Goal: Information Seeking & Learning: Learn about a topic

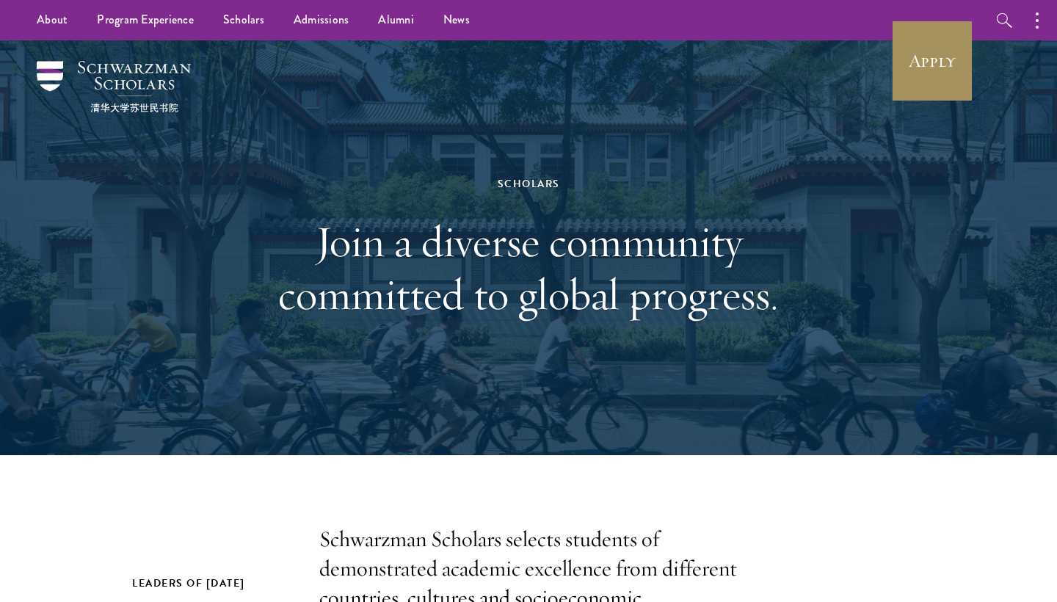
scroll to position [-1, 0]
click at [937, 68] on link "Apply" at bounding box center [932, 61] width 82 height 82
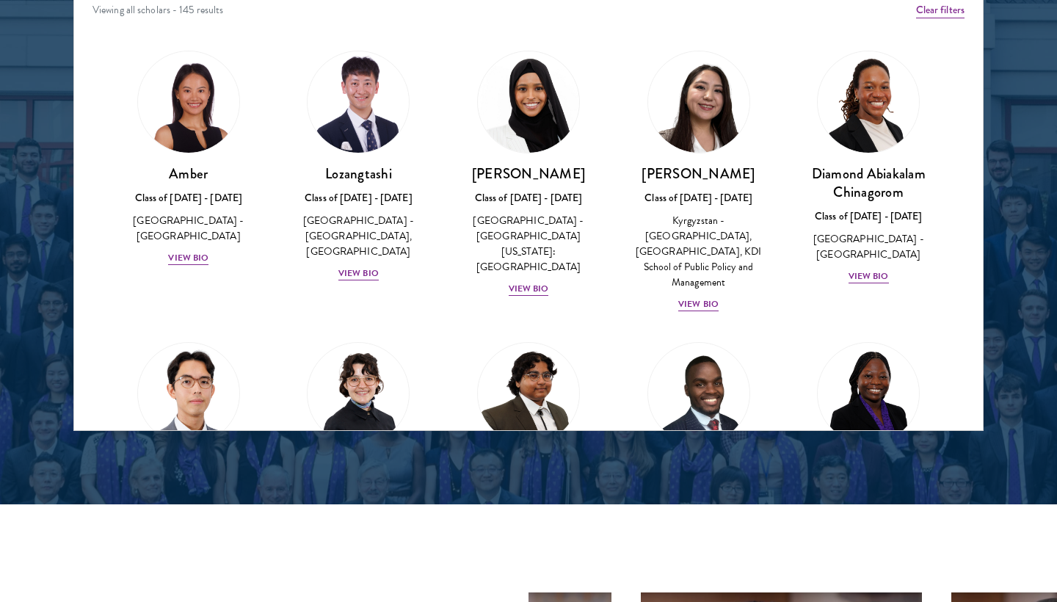
scroll to position [1982, 0]
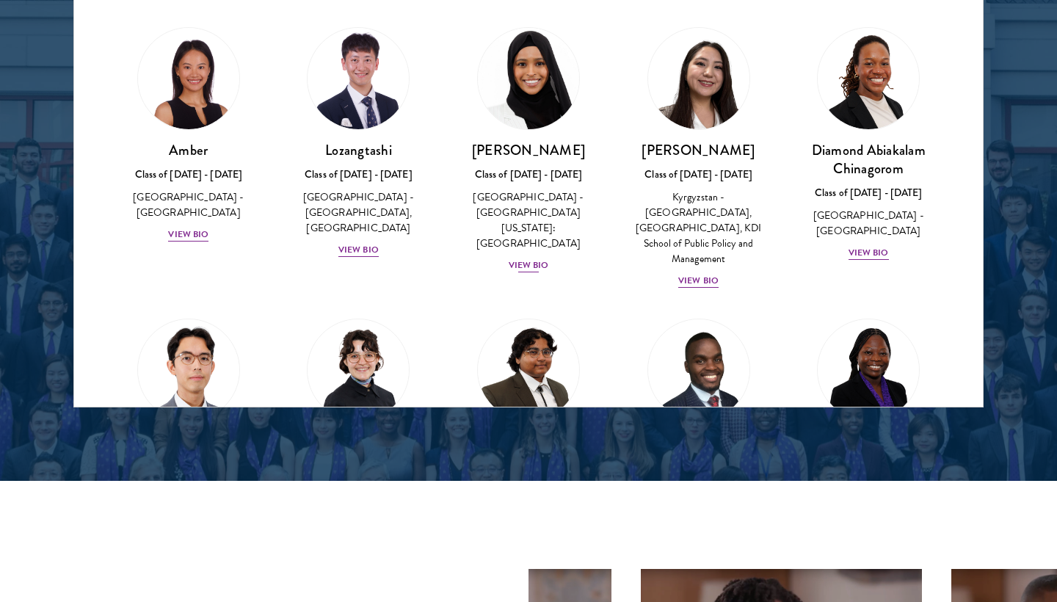
click at [534, 258] on div "View Bio" at bounding box center [529, 265] width 40 height 14
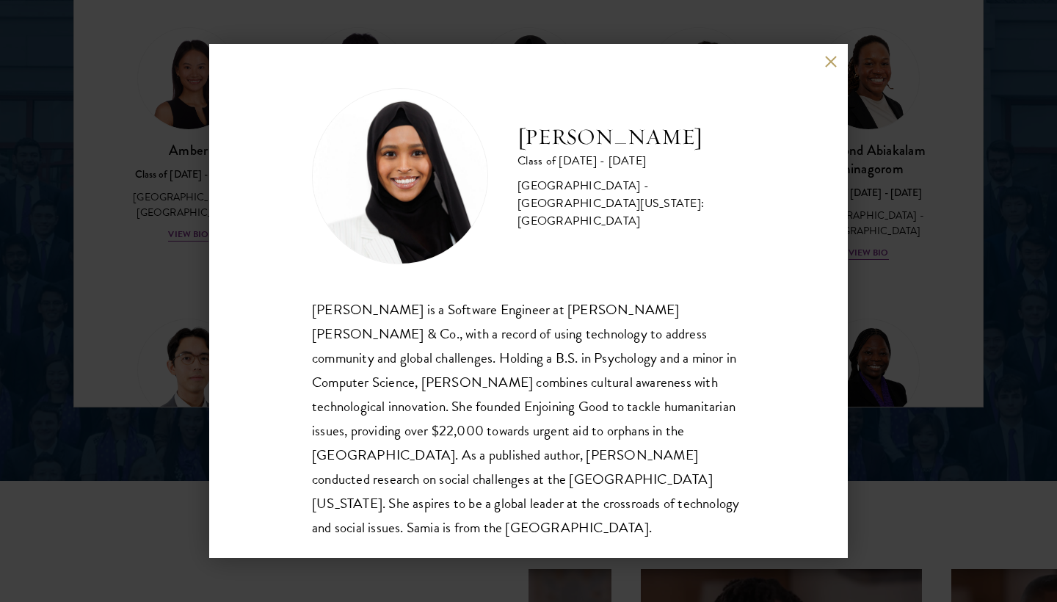
click at [828, 64] on button at bounding box center [830, 61] width 12 height 12
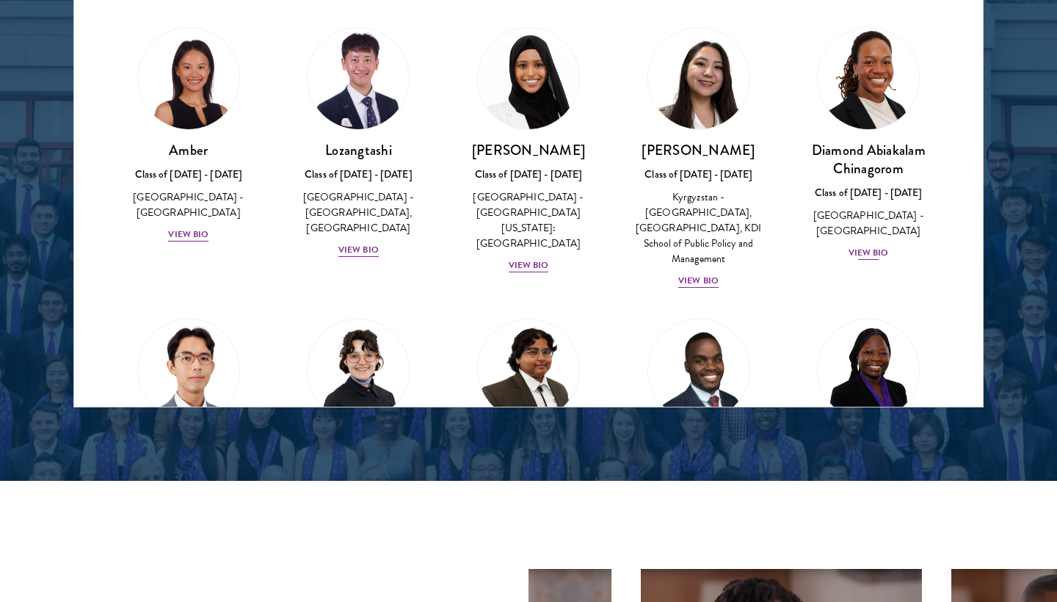
click at [860, 246] on div "View Bio" at bounding box center [868, 253] width 40 height 14
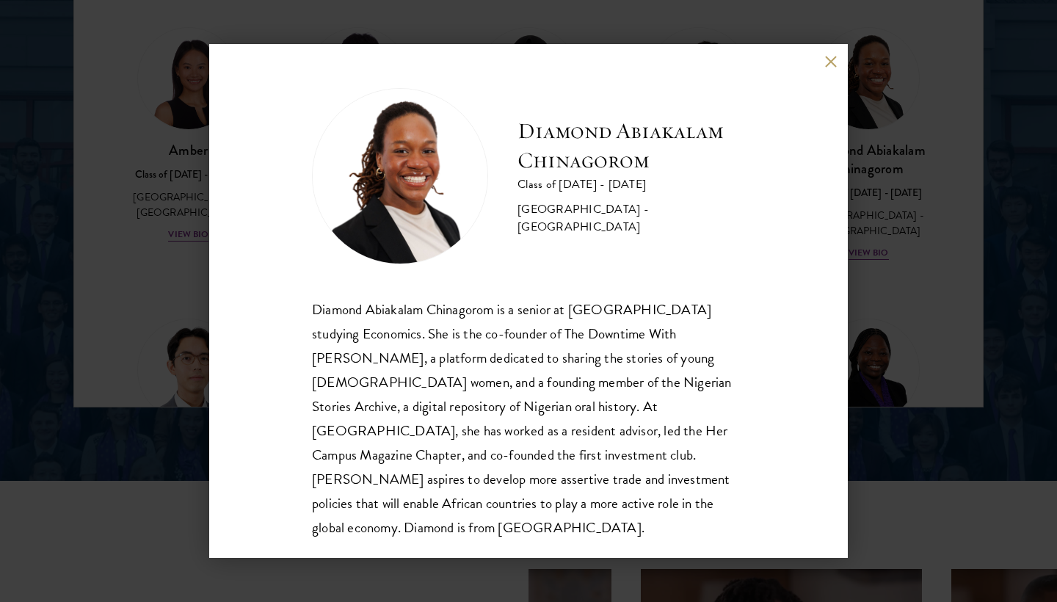
click at [829, 63] on button at bounding box center [830, 61] width 12 height 12
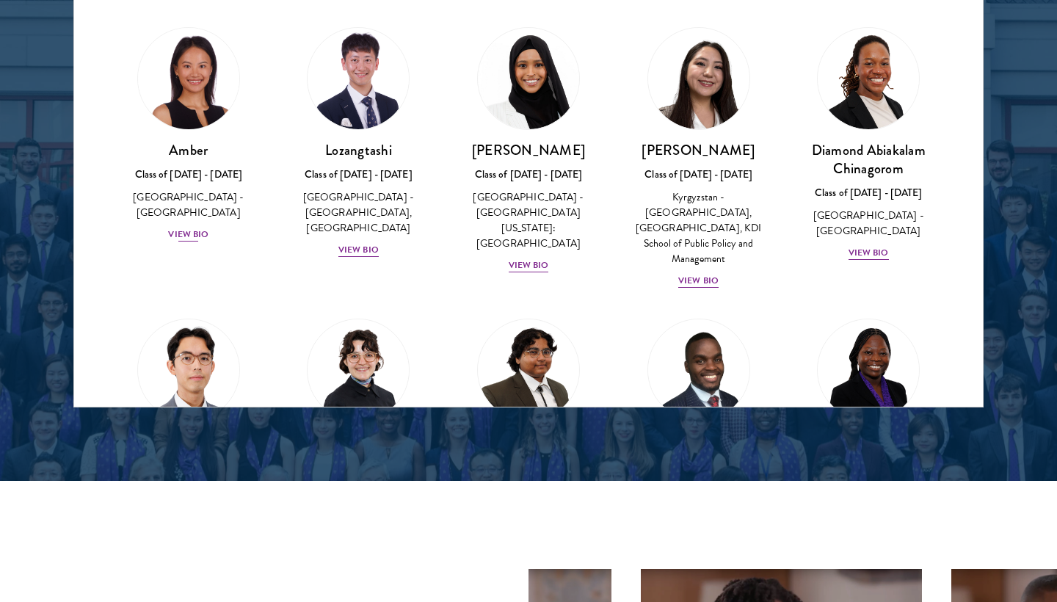
click at [197, 228] on div "View Bio" at bounding box center [188, 235] width 40 height 14
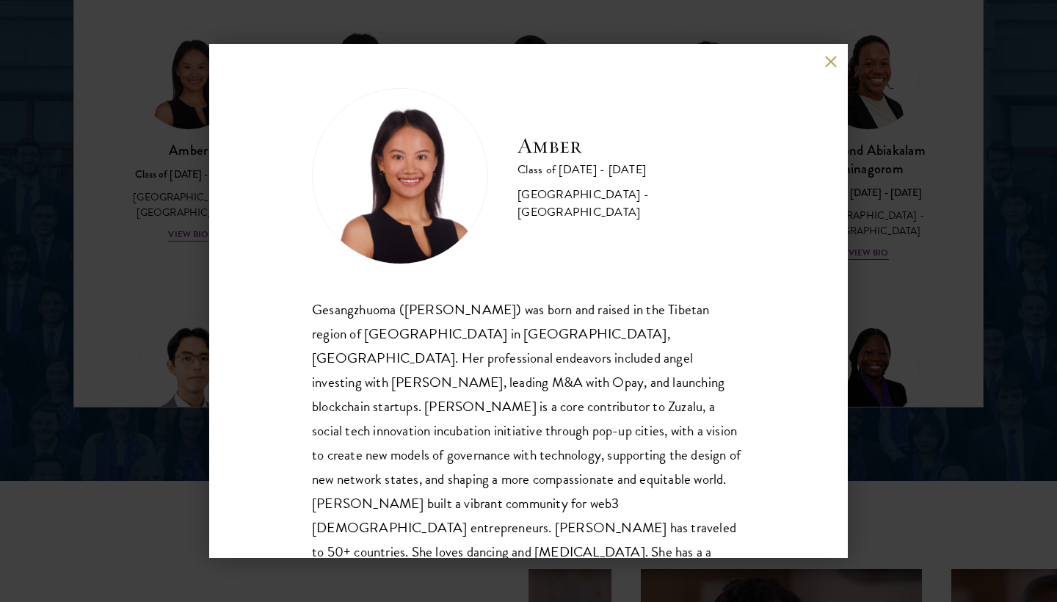
click at [836, 58] on button at bounding box center [830, 61] width 12 height 12
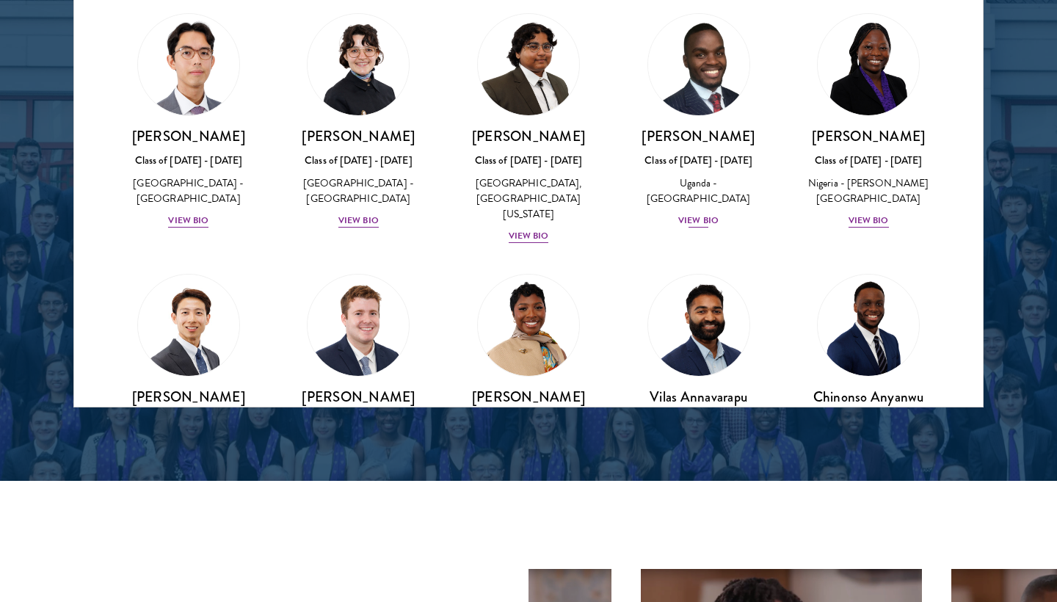
scroll to position [320, 0]
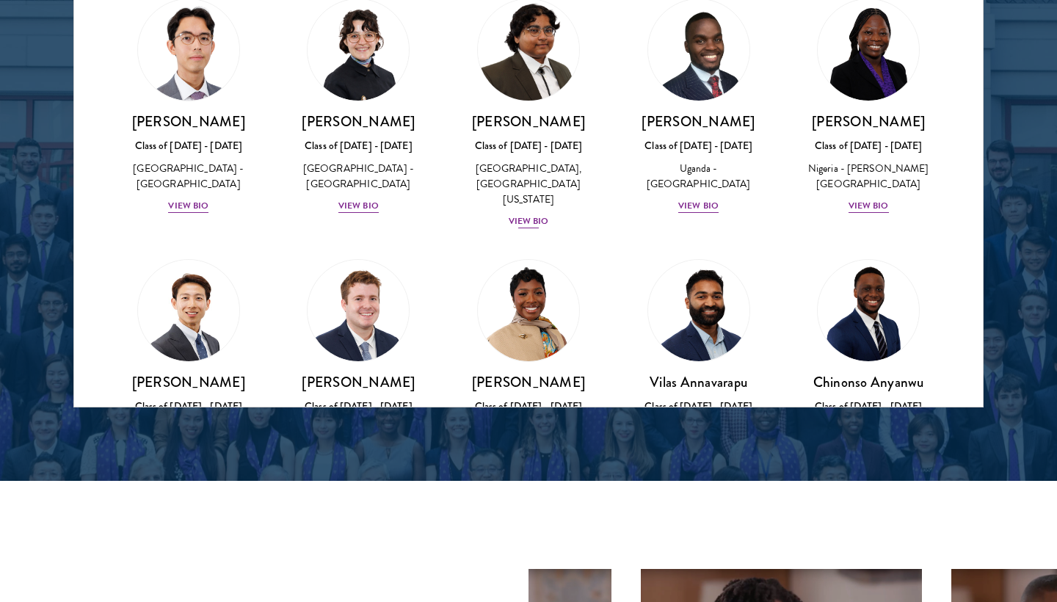
click at [532, 214] on div "View Bio" at bounding box center [529, 221] width 40 height 14
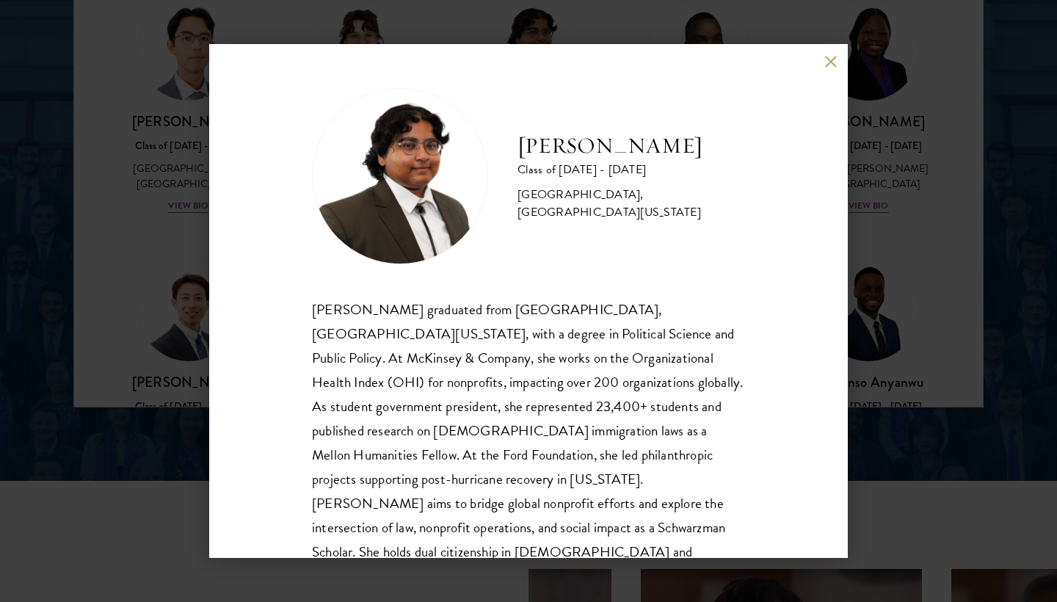
click at [831, 67] on button at bounding box center [830, 61] width 12 height 12
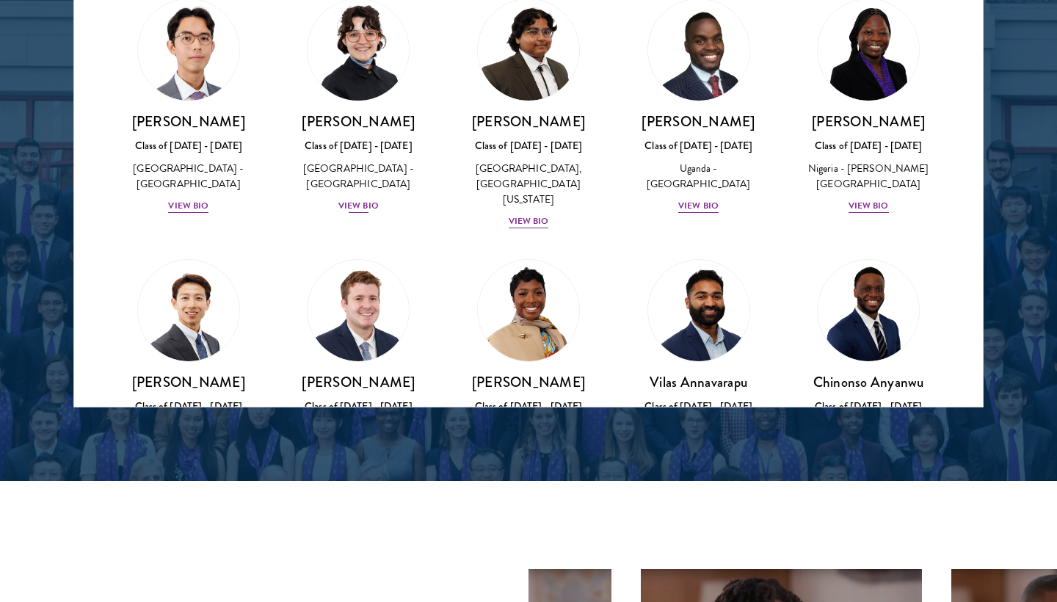
click at [362, 199] on div "View Bio" at bounding box center [358, 206] width 40 height 14
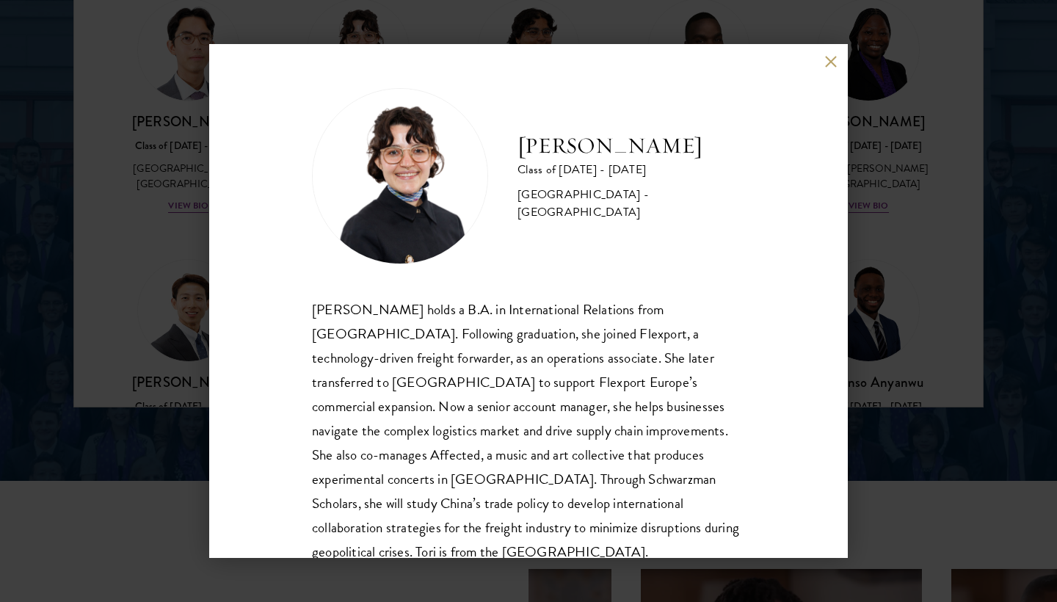
click at [826, 73] on div "Victoria Agostini Class of 2025 - 2026 United States of America - Pomona Colleg…" at bounding box center [528, 301] width 639 height 514
click at [826, 64] on button at bounding box center [830, 61] width 12 height 12
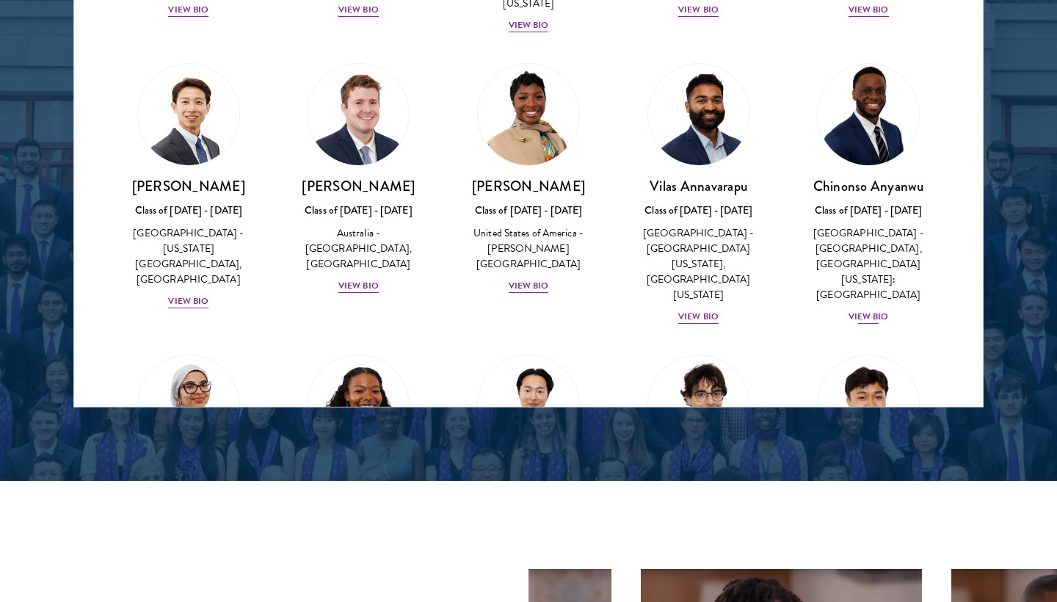
scroll to position [520, 0]
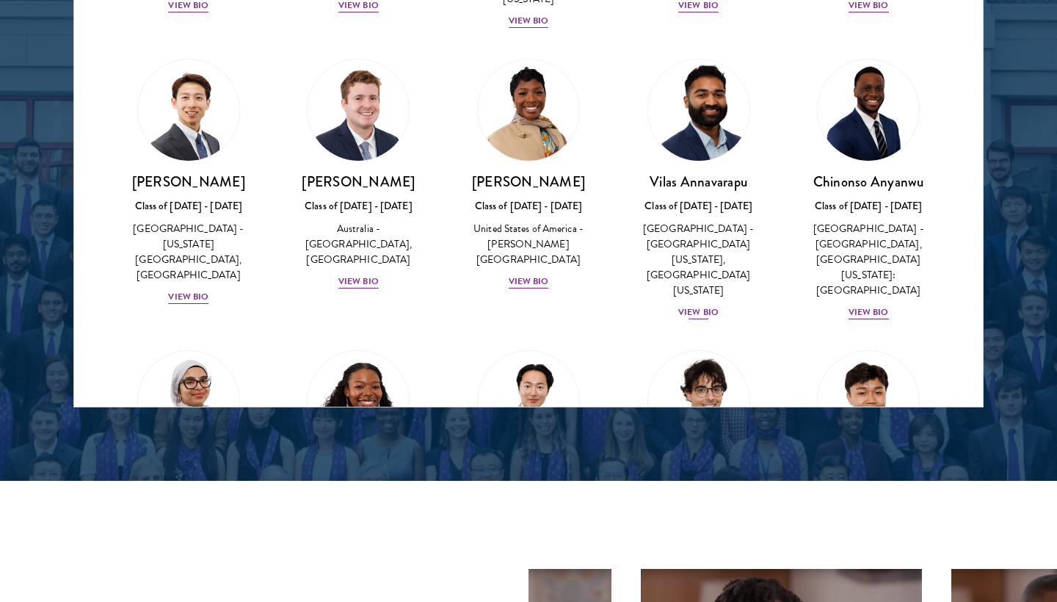
click at [704, 305] on div "View Bio" at bounding box center [698, 312] width 40 height 14
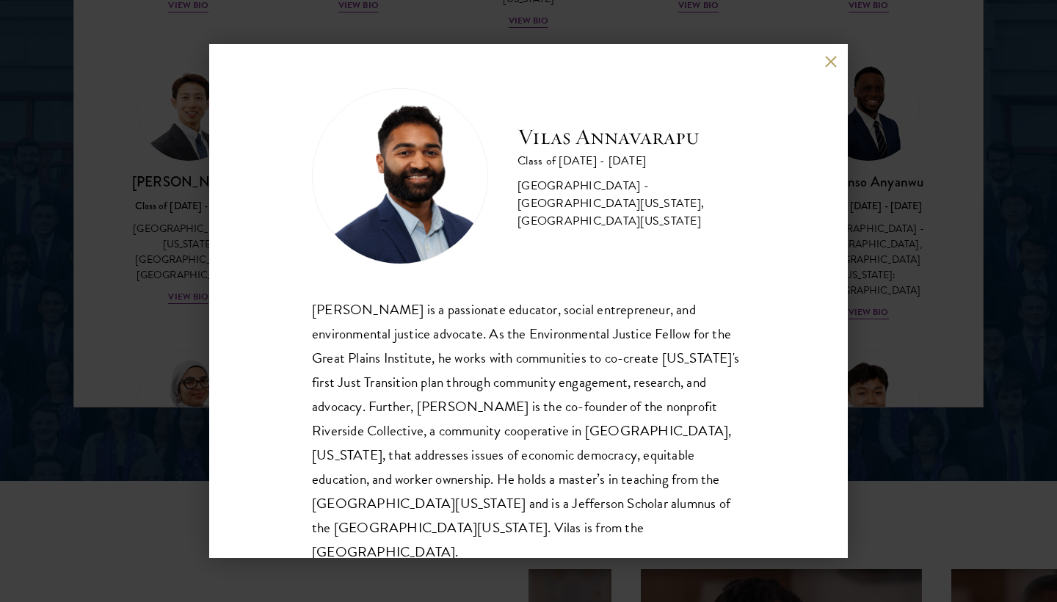
click at [829, 64] on button at bounding box center [830, 61] width 12 height 12
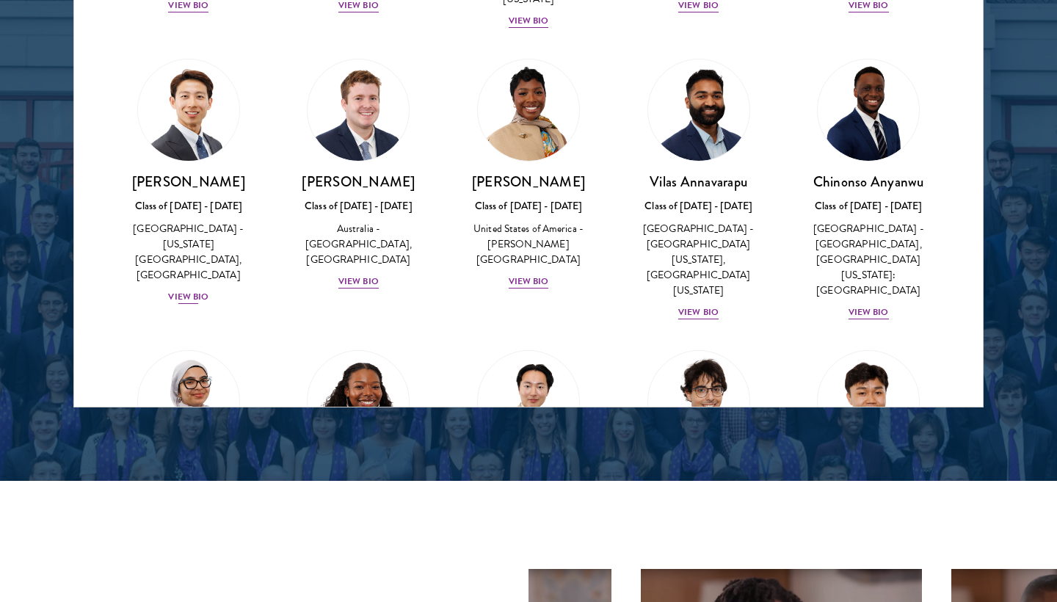
click at [178, 290] on div "View Bio" at bounding box center [188, 297] width 40 height 14
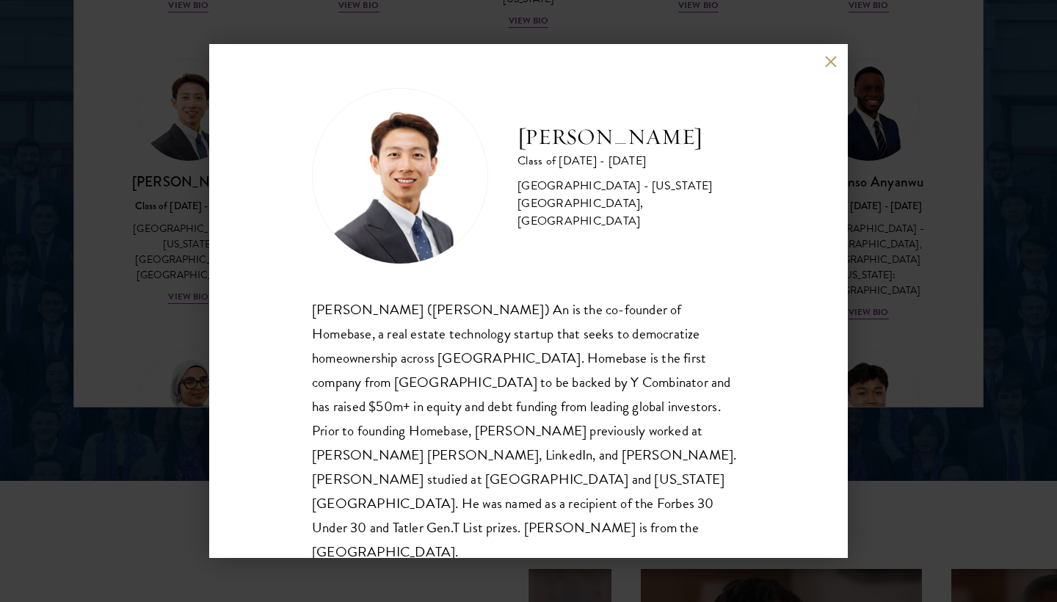
click at [831, 70] on div "Phillip An Class of 2025 - 2026 United States of America - California Institute…" at bounding box center [528, 301] width 639 height 514
click at [827, 62] on button at bounding box center [830, 61] width 12 height 12
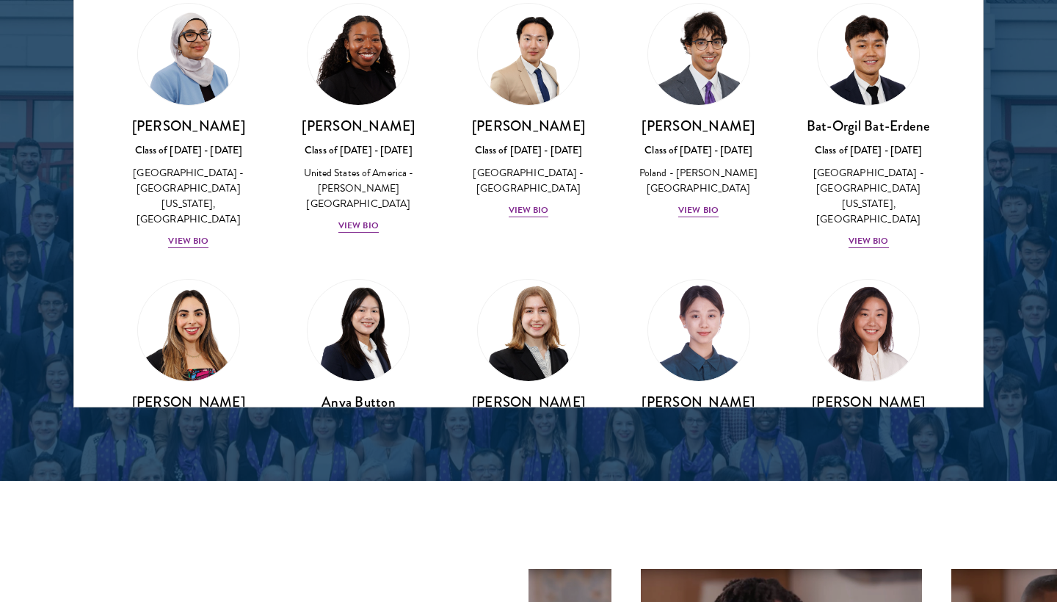
scroll to position [879, 0]
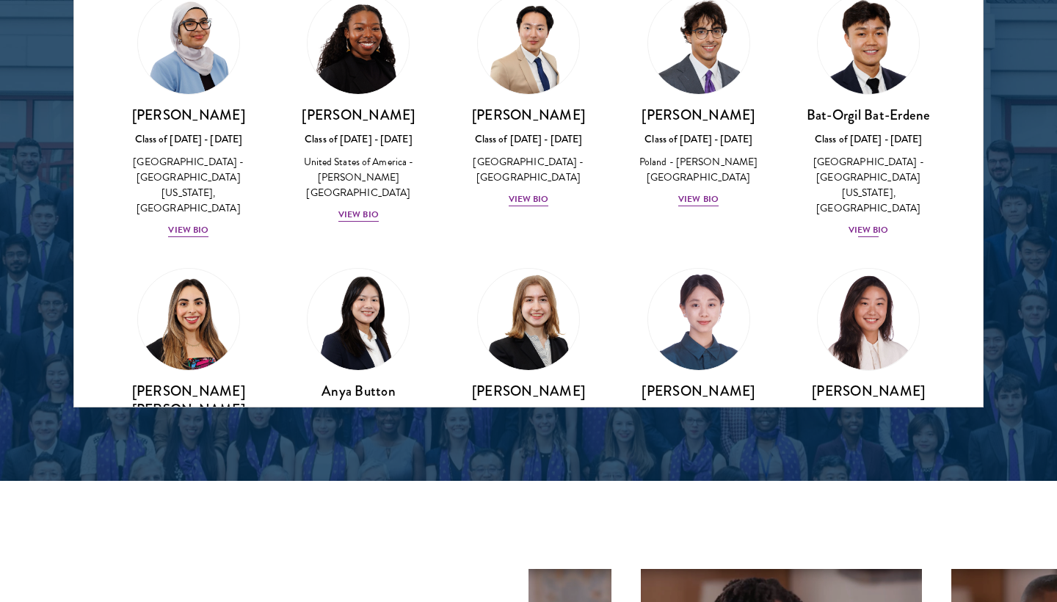
click at [855, 223] on div "View Bio" at bounding box center [868, 230] width 40 height 14
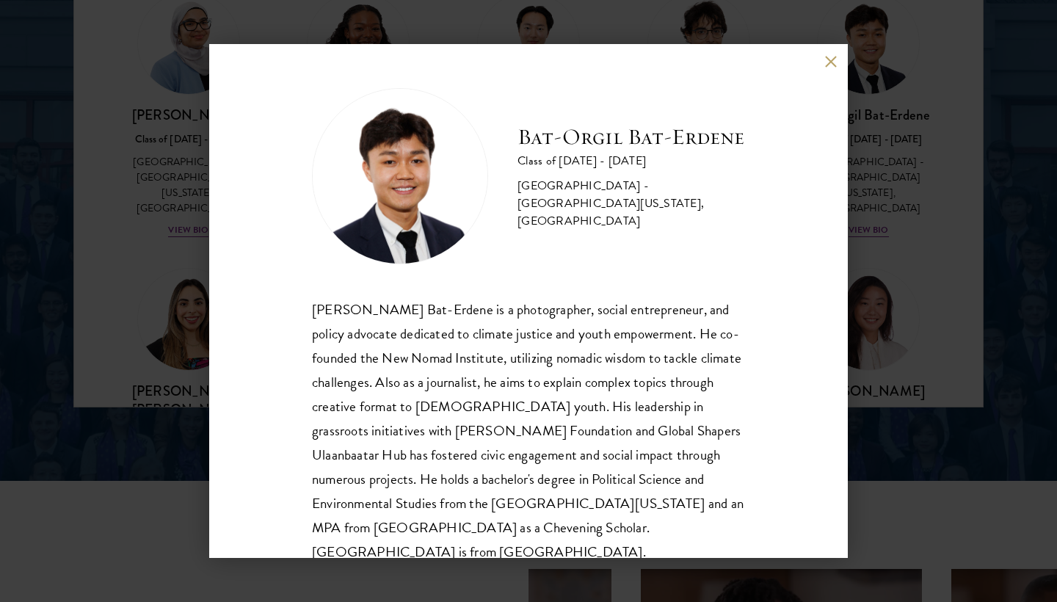
click at [829, 62] on button at bounding box center [830, 61] width 12 height 12
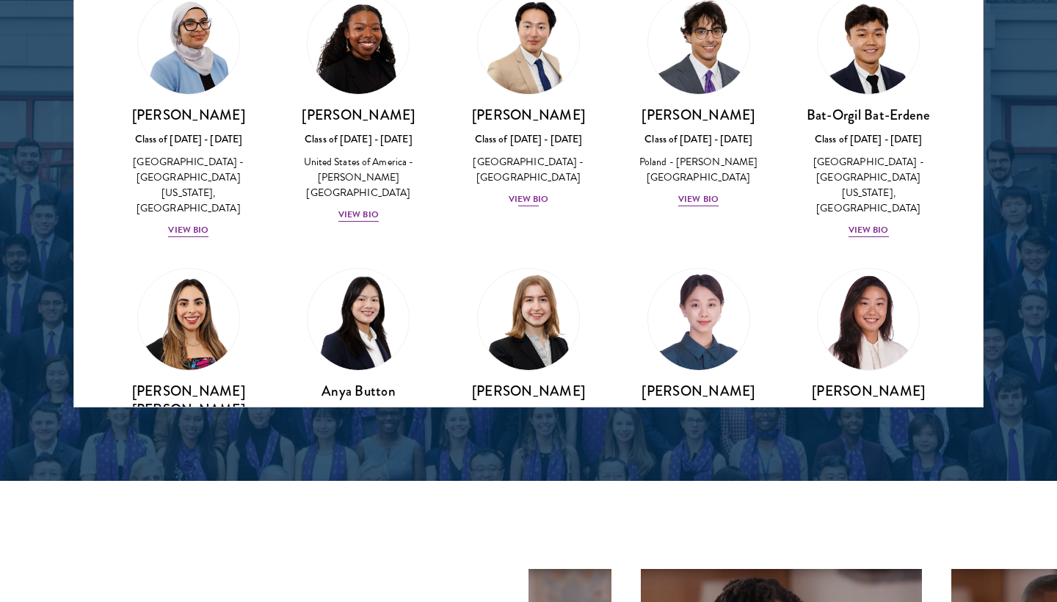
click at [541, 192] on div "View Bio" at bounding box center [529, 199] width 40 height 14
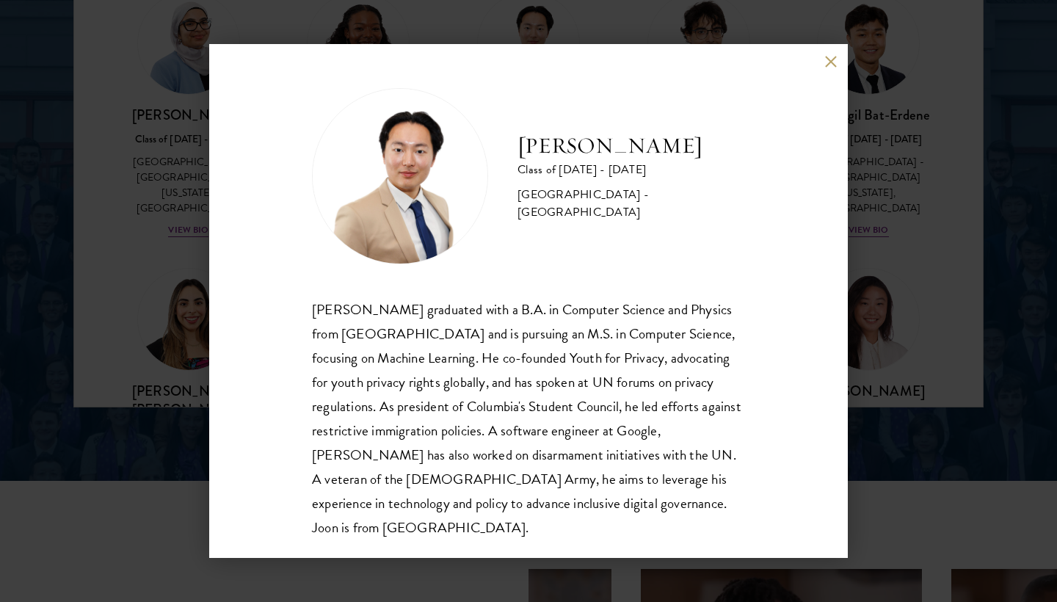
click at [836, 68] on div "Joon Baek Class of 2025 - 2026 South Korea - Columbia University Beom Joon Baek…" at bounding box center [528, 301] width 639 height 514
click at [832, 67] on button at bounding box center [830, 61] width 12 height 12
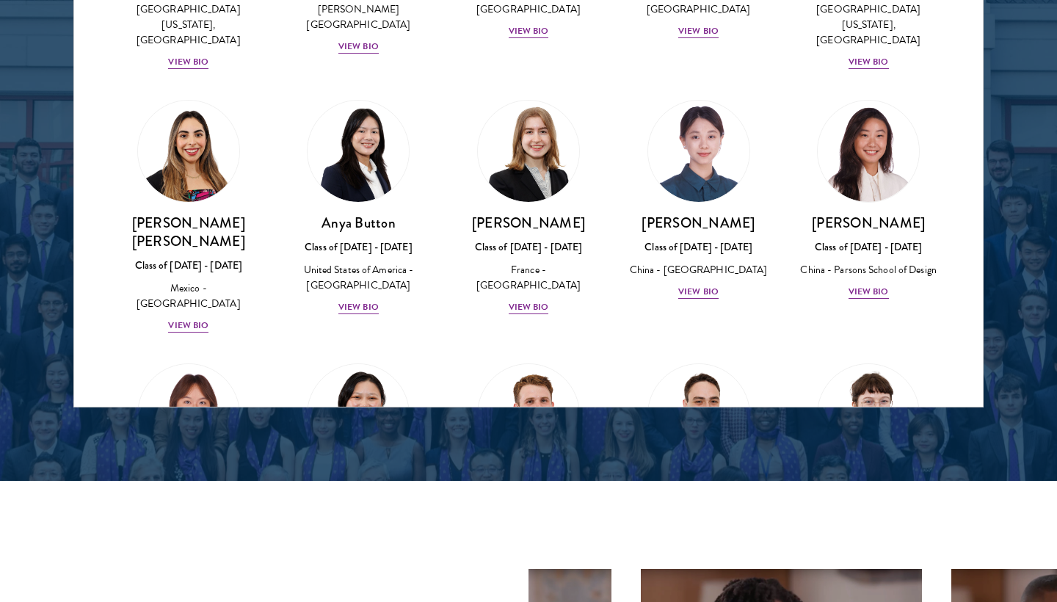
scroll to position [1150, 0]
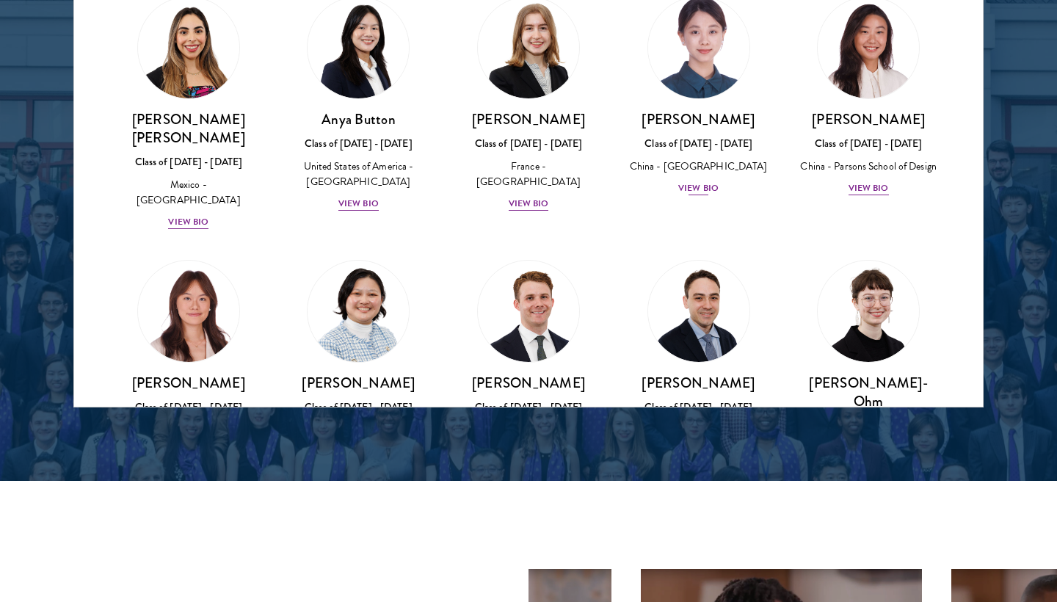
click at [705, 181] on div "View Bio" at bounding box center [698, 188] width 40 height 14
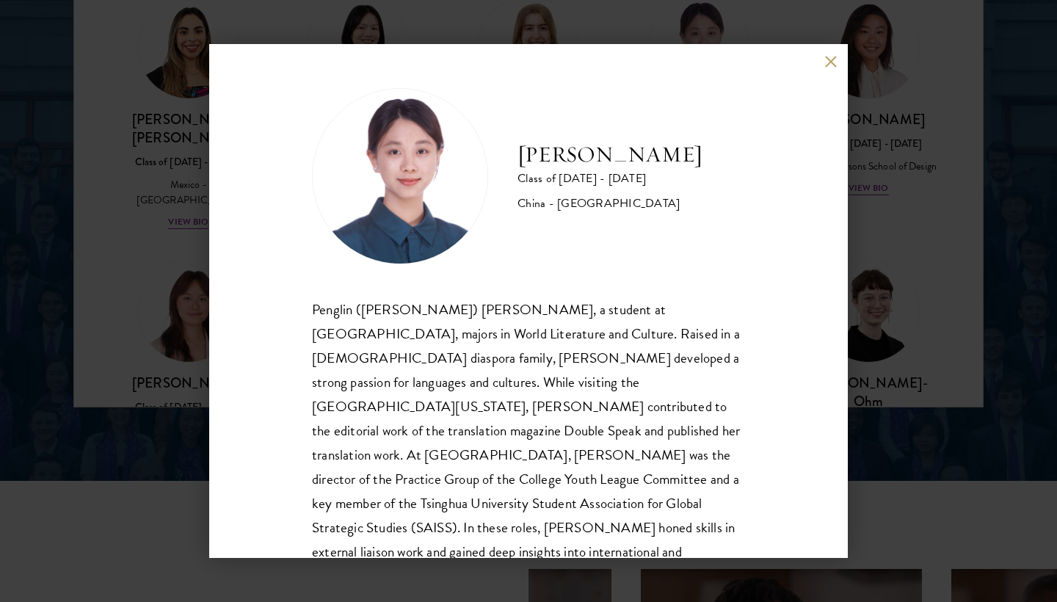
click at [829, 62] on button at bounding box center [830, 61] width 12 height 12
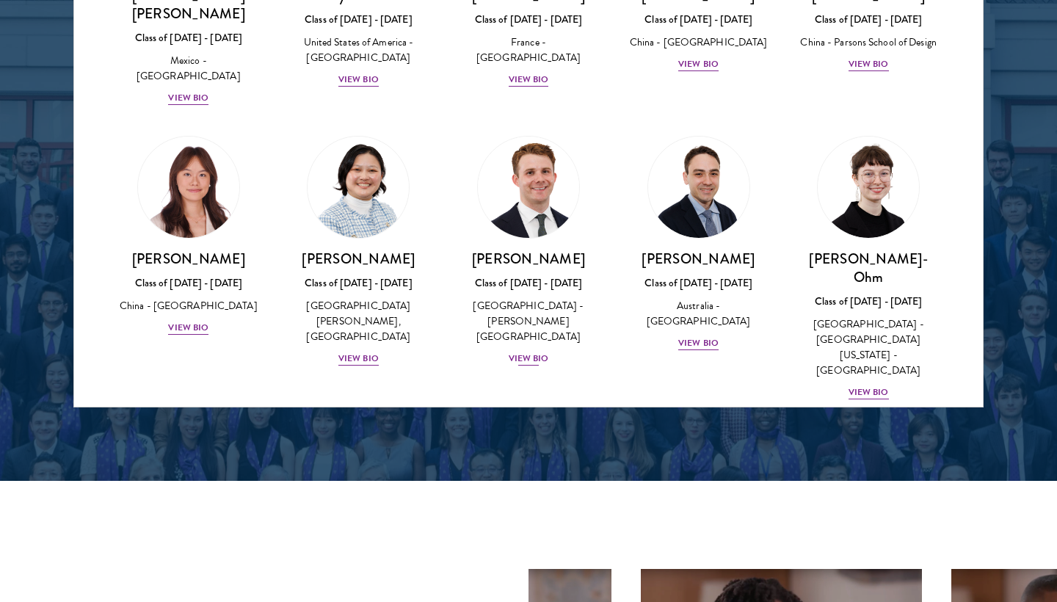
scroll to position [1294, 0]
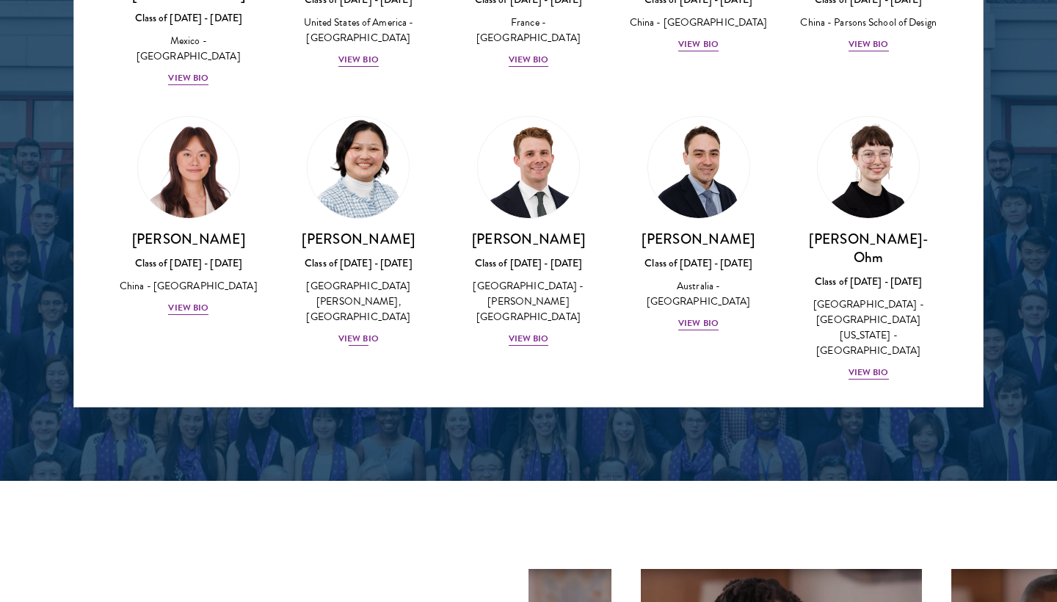
click at [366, 332] on div "View Bio" at bounding box center [358, 339] width 40 height 14
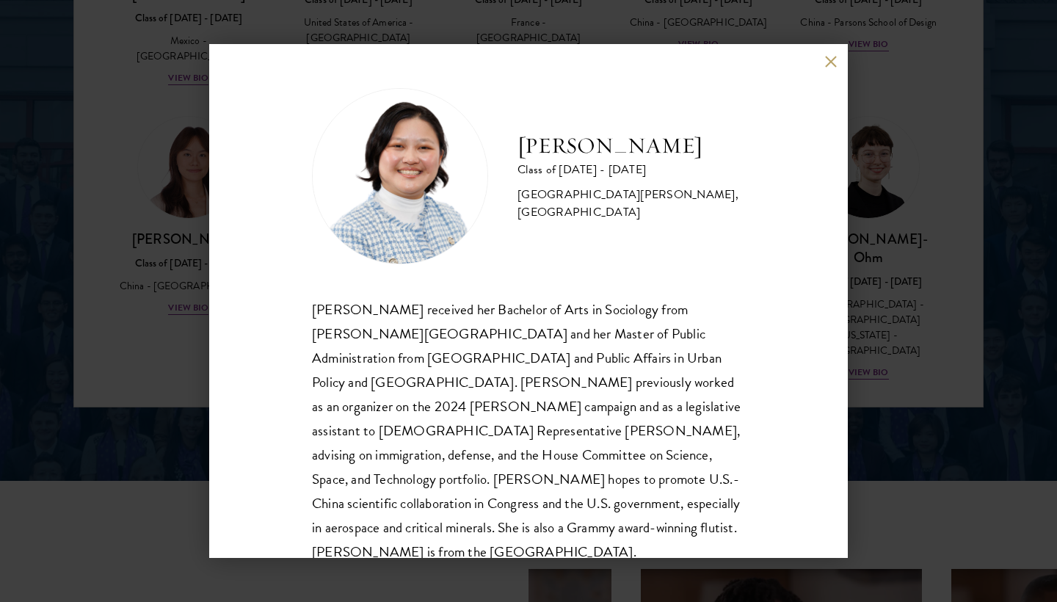
click at [829, 57] on button at bounding box center [830, 61] width 12 height 12
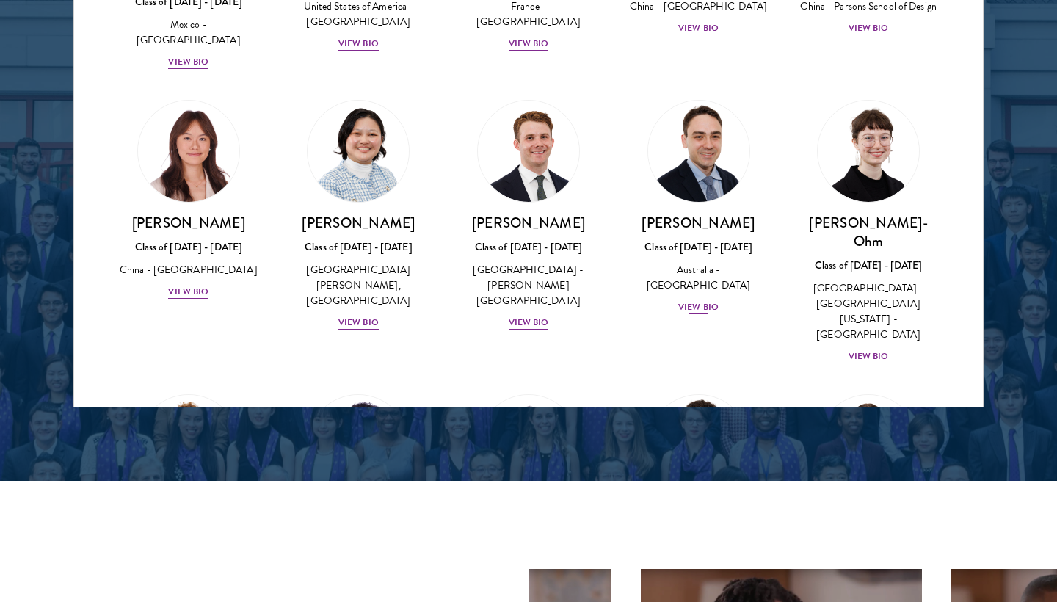
scroll to position [1312, 0]
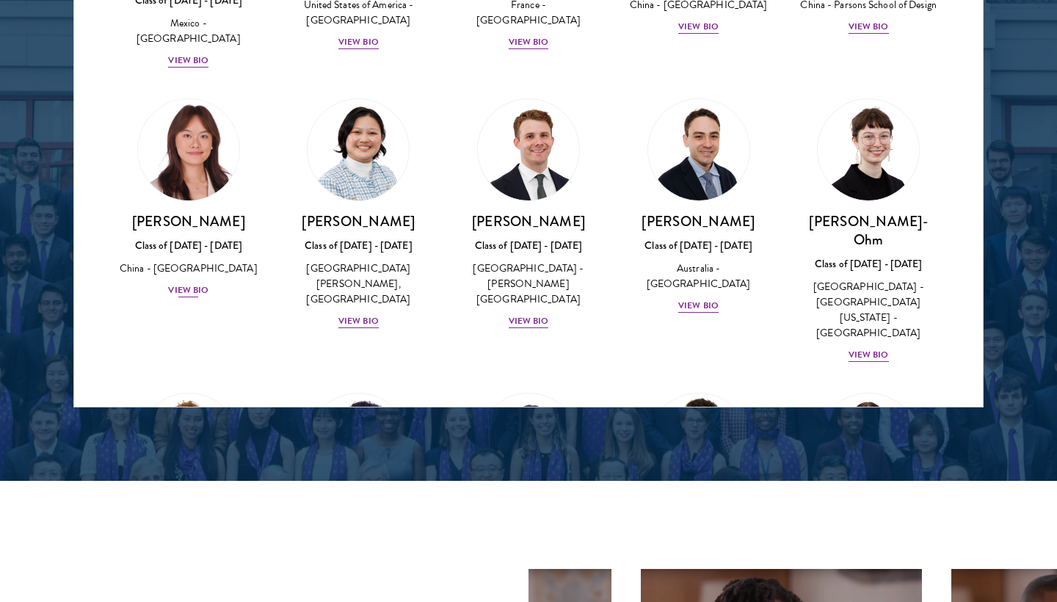
click at [201, 283] on div "View Bio" at bounding box center [188, 290] width 40 height 14
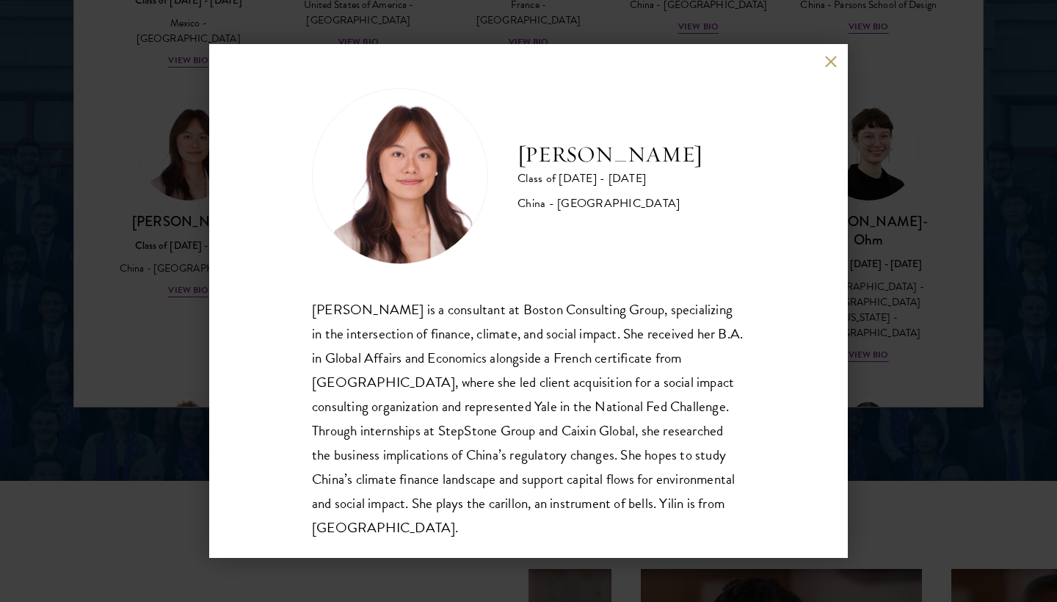
click at [829, 53] on div "Yilin Chen Class of 2025 - 2026 China - Yale University Yilin Chen is a consult…" at bounding box center [528, 301] width 639 height 514
click at [828, 60] on button at bounding box center [830, 61] width 12 height 12
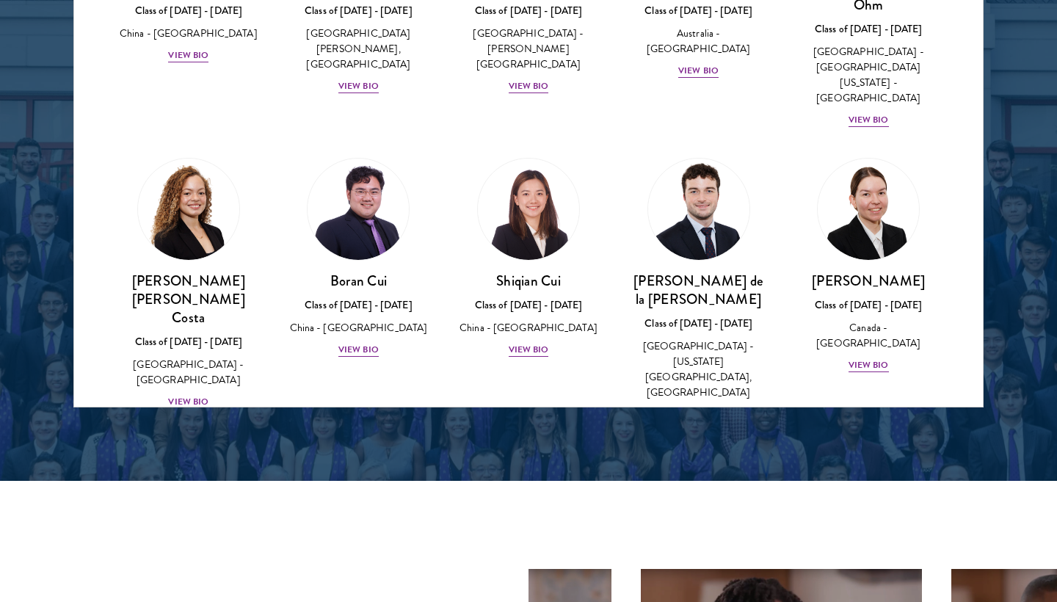
scroll to position [1630, 0]
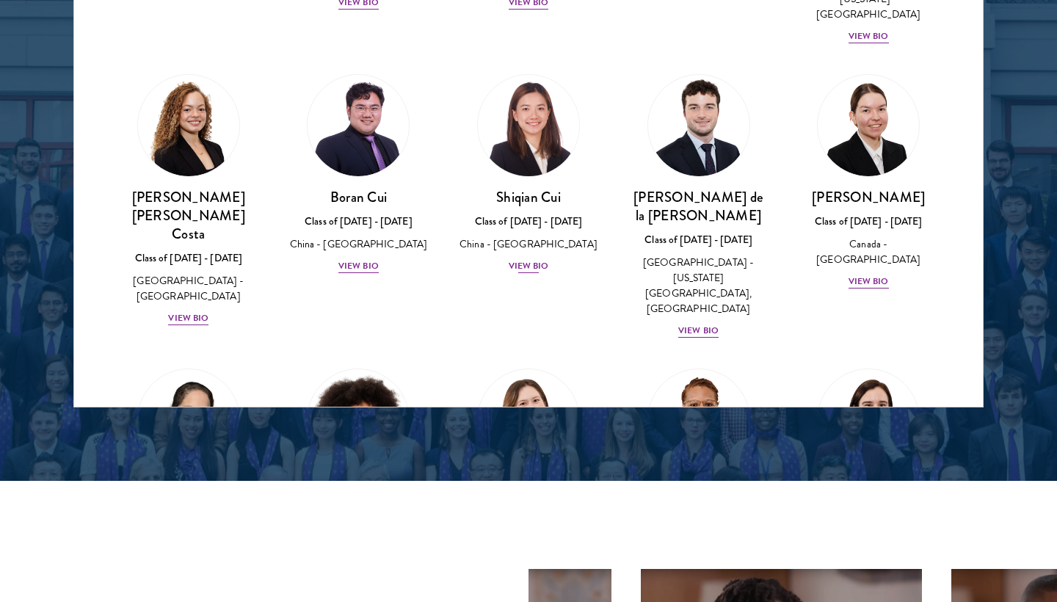
click at [534, 259] on div "View Bio" at bounding box center [529, 266] width 40 height 14
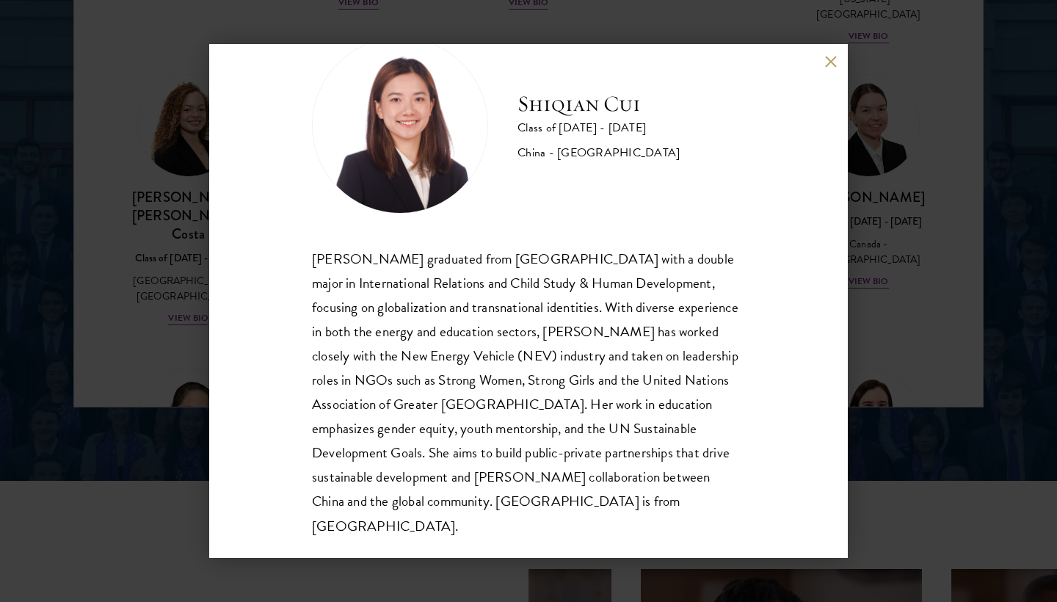
scroll to position [50, 0]
click at [834, 65] on button at bounding box center [830, 61] width 12 height 12
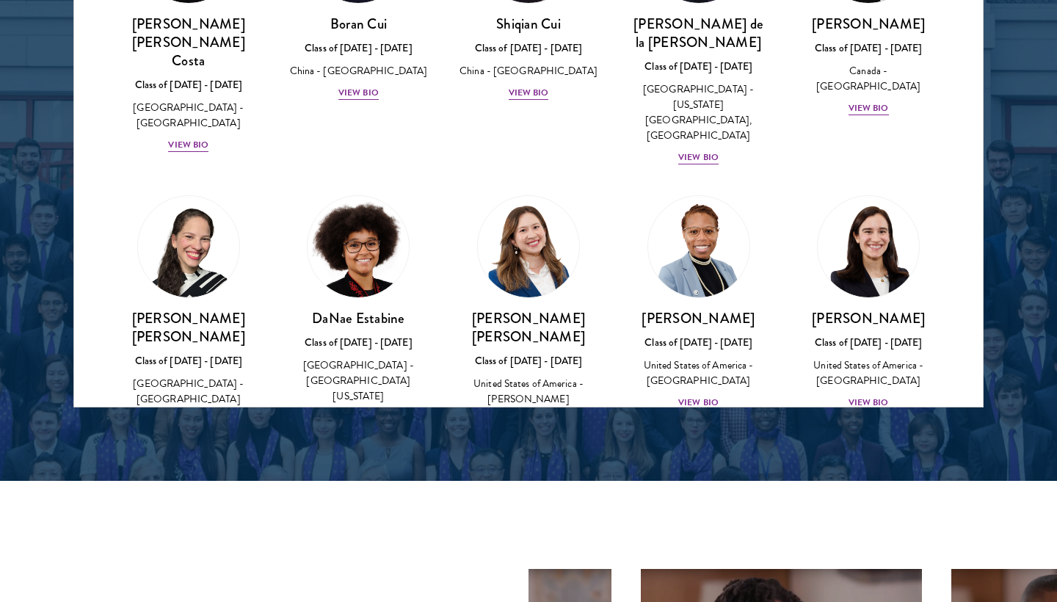
scroll to position [1824, 0]
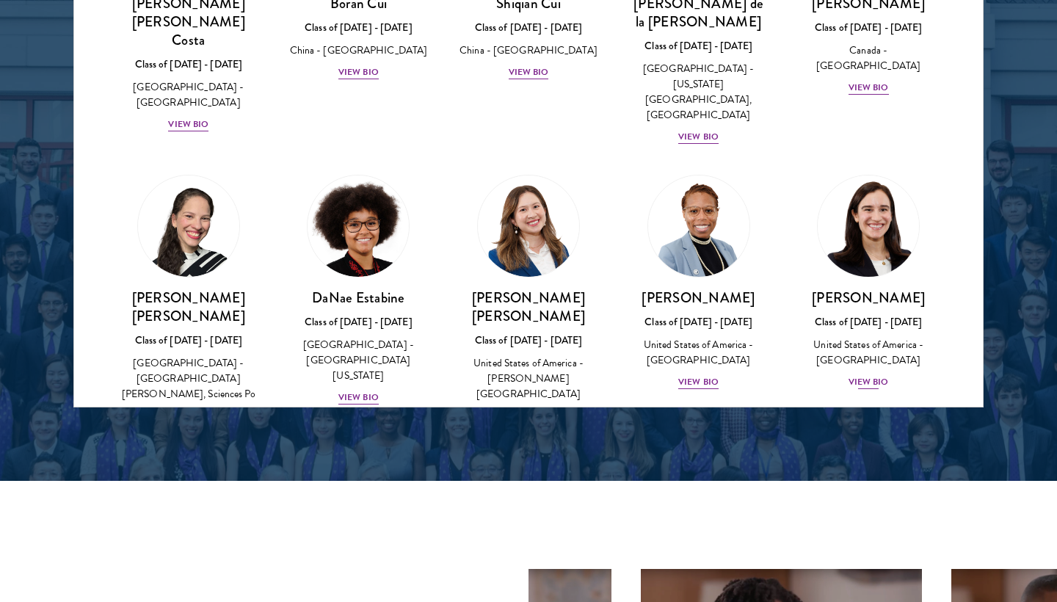
click at [866, 375] on div "View Bio" at bounding box center [868, 382] width 40 height 14
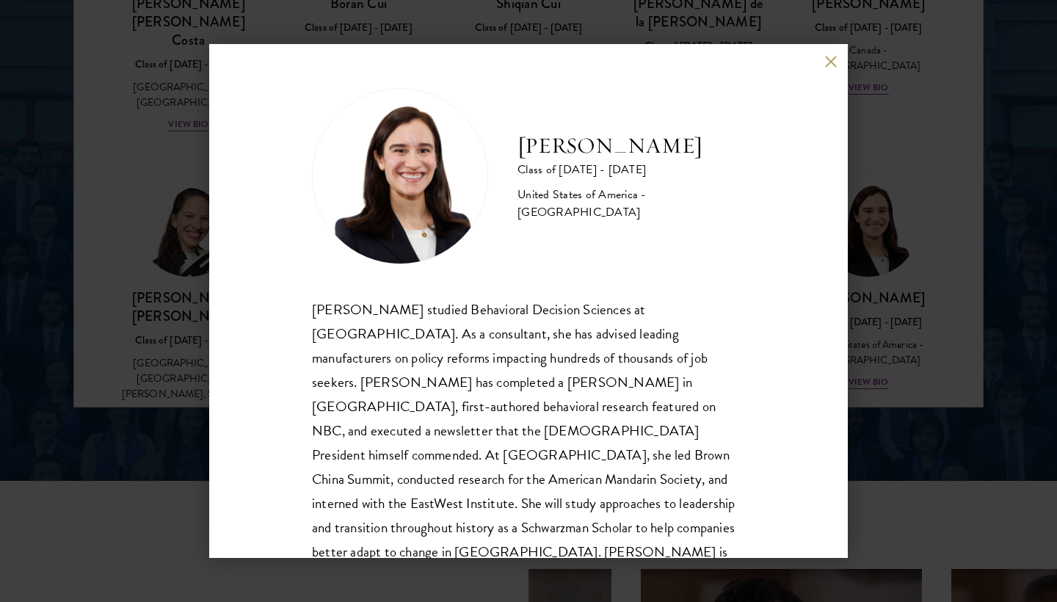
click at [821, 62] on div "Mae Fullerton Class of 2025 - 2026 United States of America - Brown University …" at bounding box center [528, 301] width 639 height 514
click at [827, 62] on button at bounding box center [830, 61] width 12 height 12
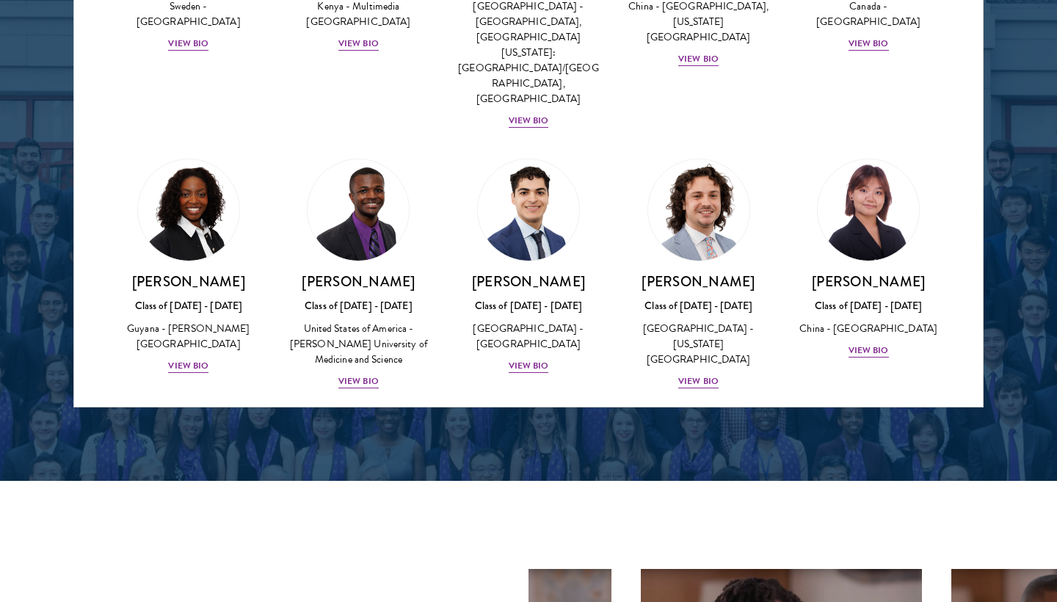
scroll to position [2448, 0]
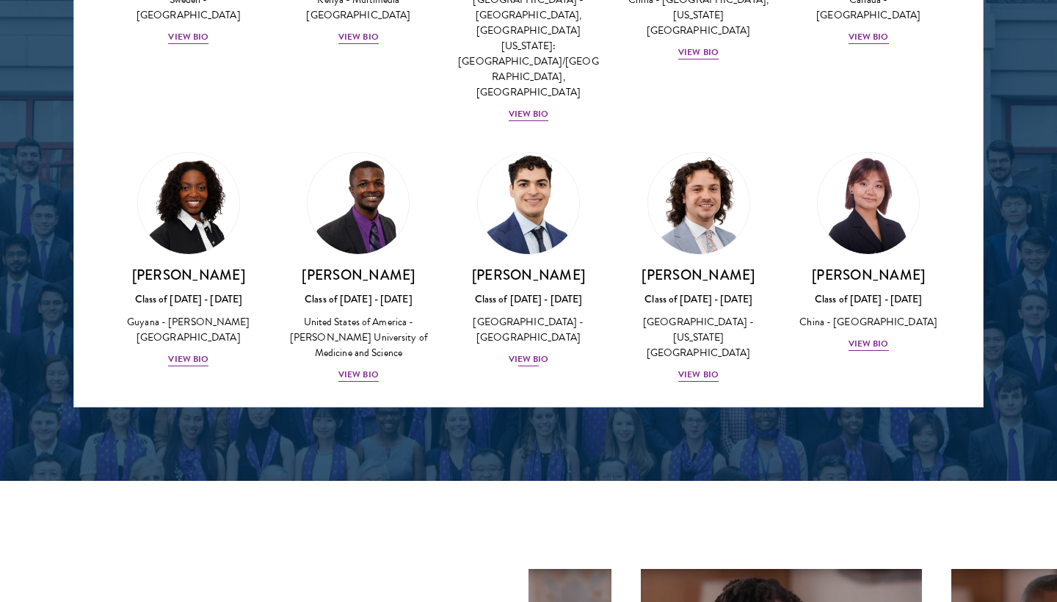
click at [534, 266] on div "Alessandro Hammond Class of 2025 - 2026 United States of America - Harvard Univ…" at bounding box center [528, 317] width 141 height 102
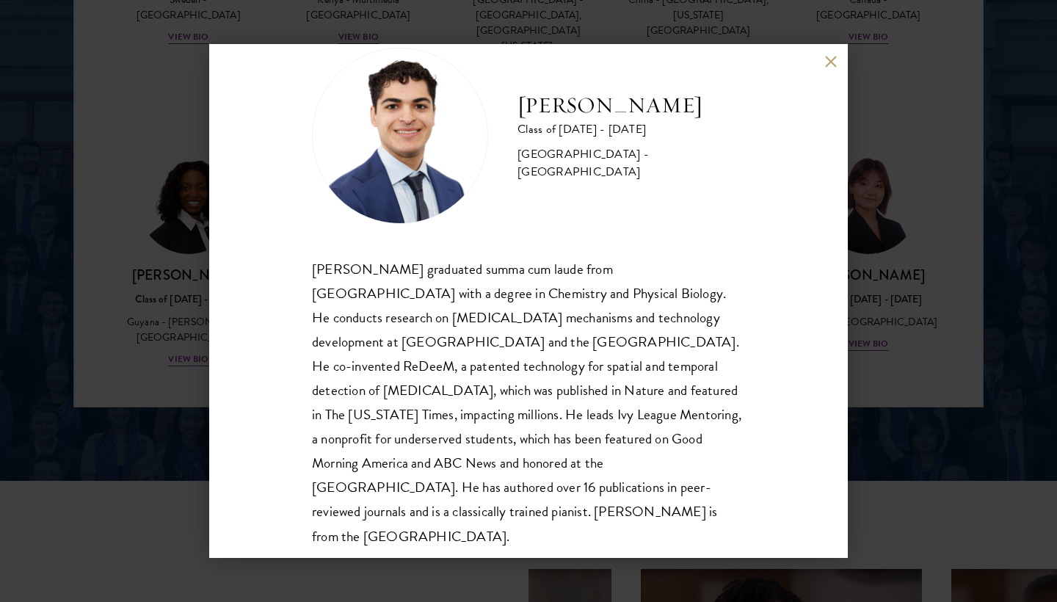
scroll to position [44, 0]
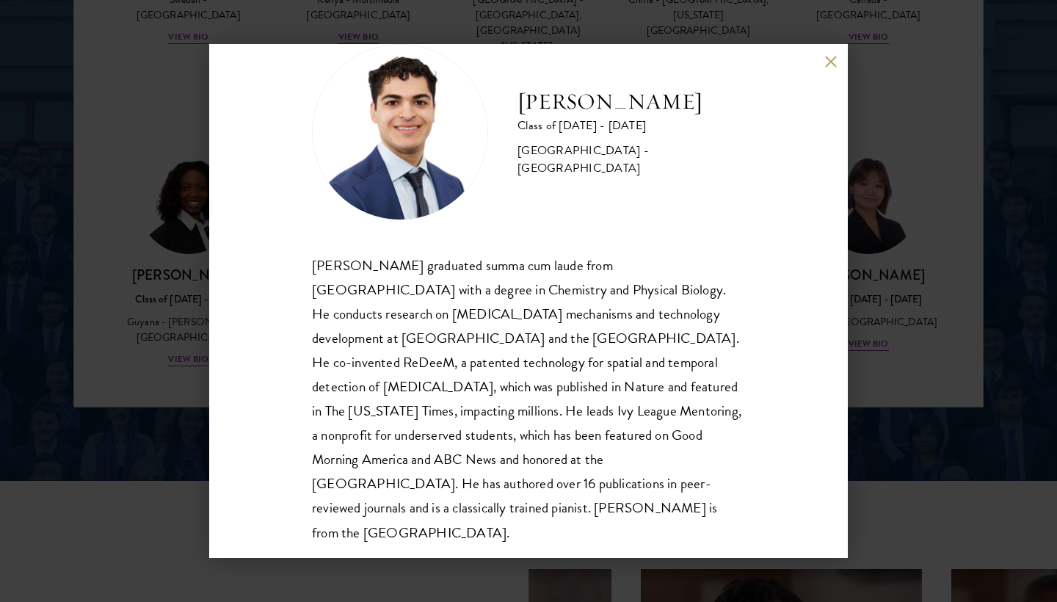
click at [847, 73] on div "Alessandro Hammond Class of 2025 - 2026 United States of America - Harvard Univ…" at bounding box center [528, 301] width 639 height 514
click at [834, 61] on button at bounding box center [830, 61] width 12 height 12
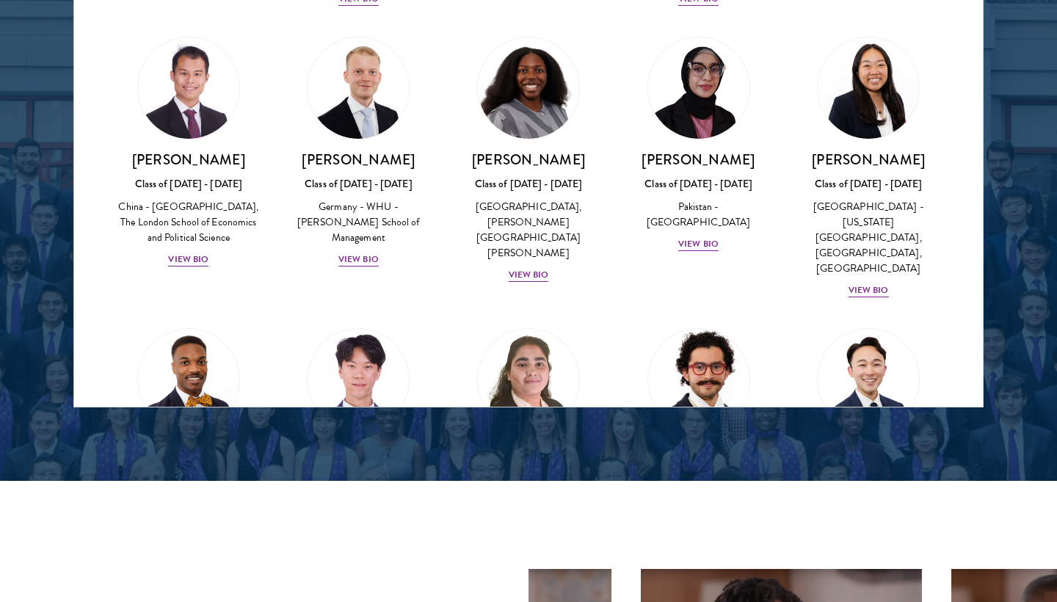
scroll to position [2830, 0]
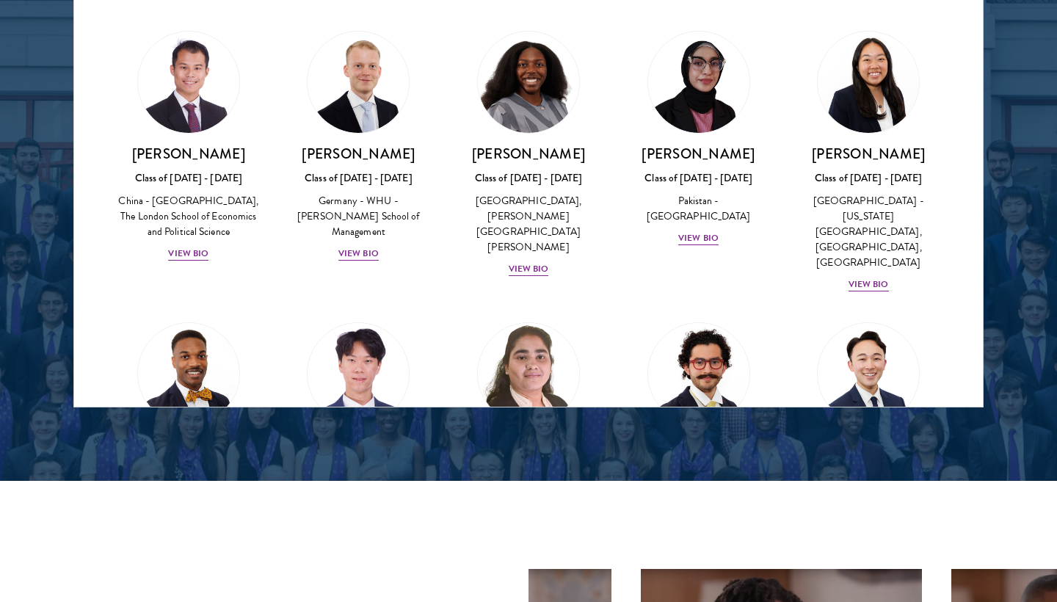
click at [534, 523] on div "View Bio" at bounding box center [529, 530] width 40 height 14
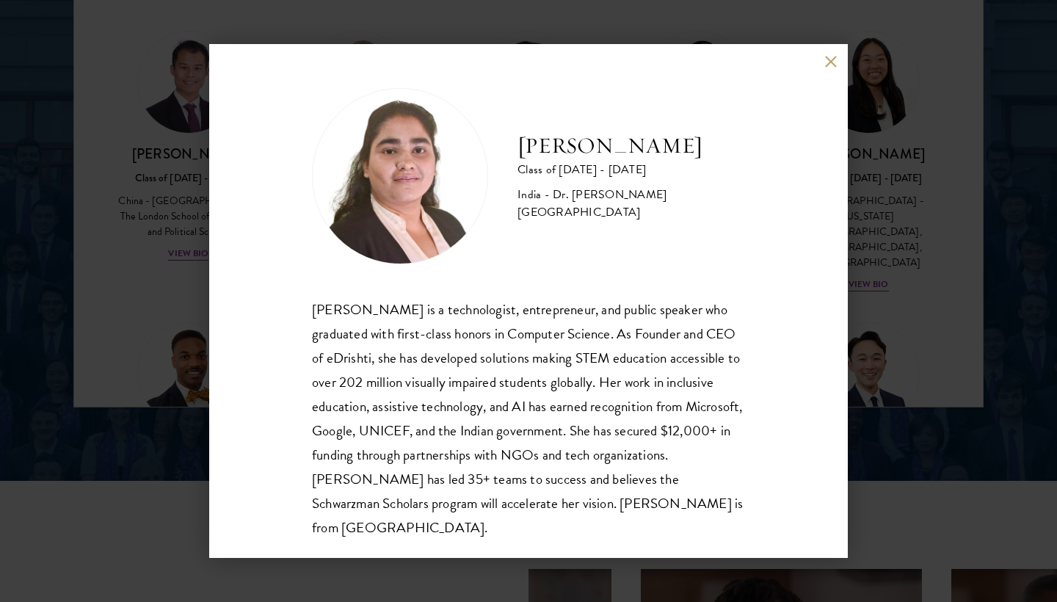
click at [828, 56] on button at bounding box center [830, 61] width 12 height 12
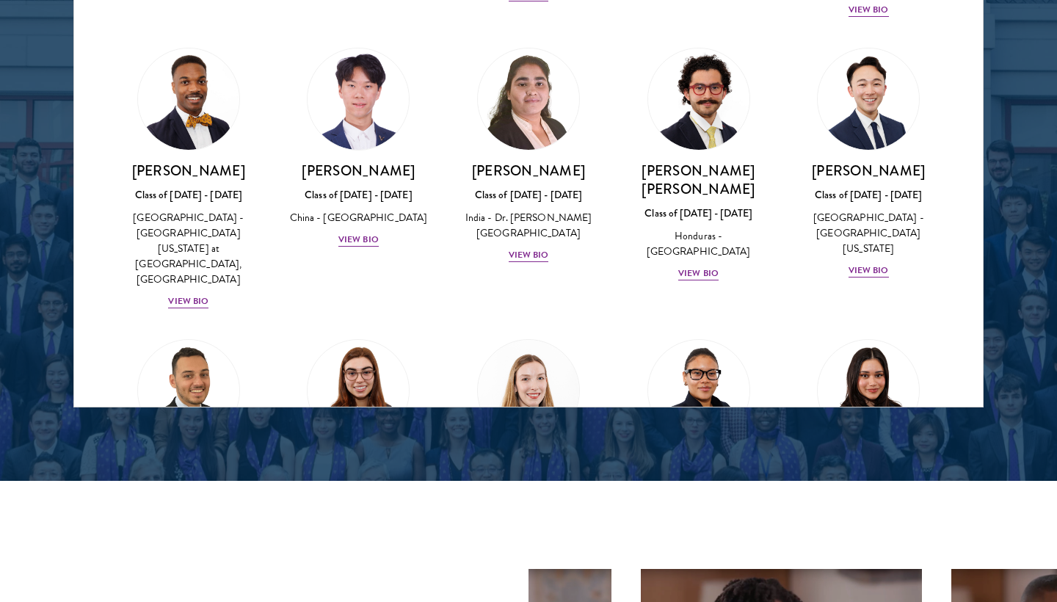
scroll to position [3115, 0]
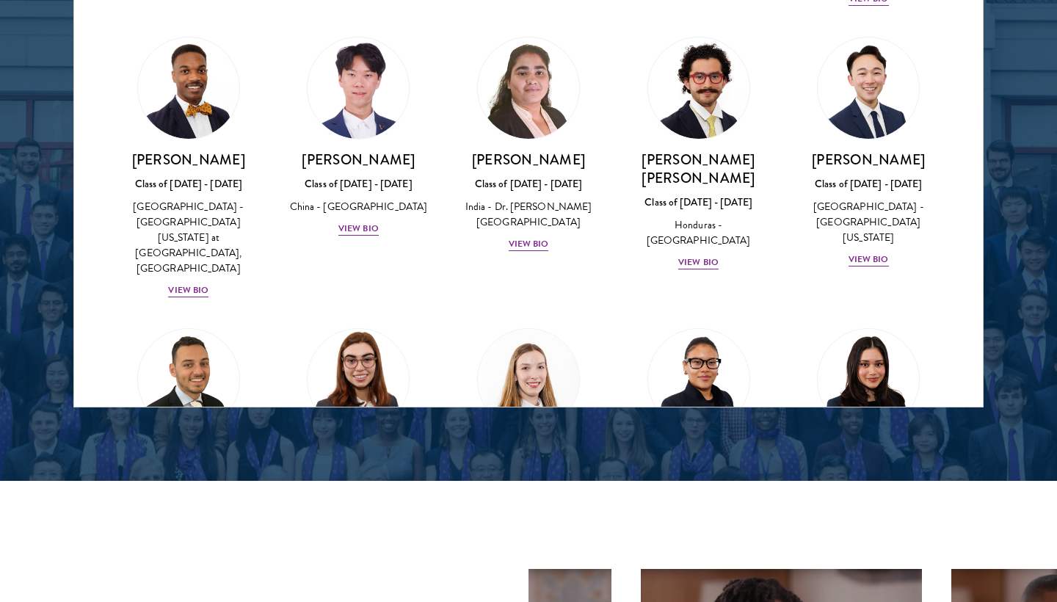
click at [371, 528] on div "View Bio" at bounding box center [358, 535] width 40 height 14
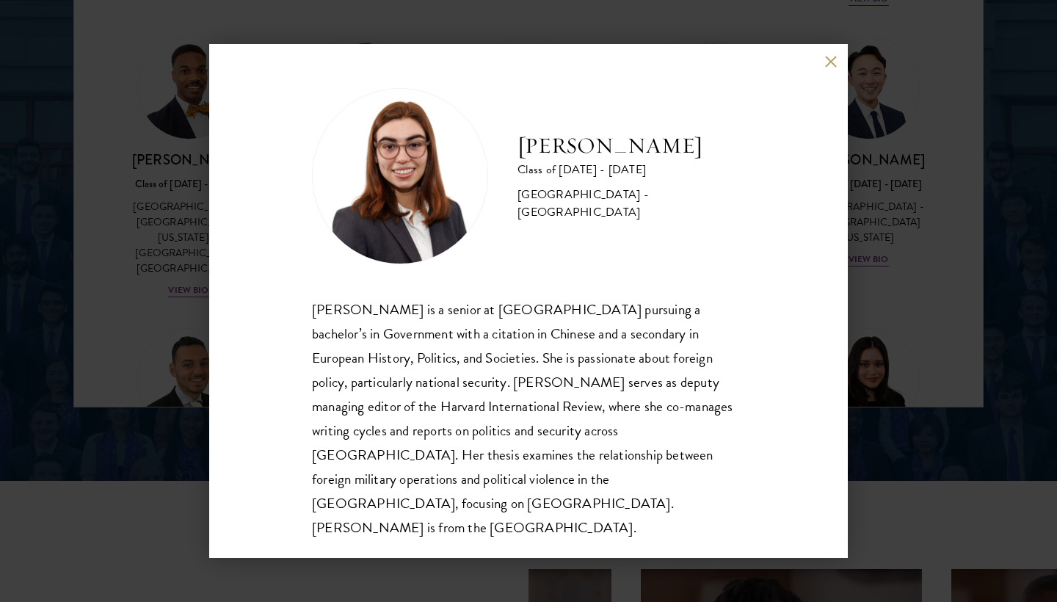
click at [827, 68] on button at bounding box center [830, 61] width 12 height 12
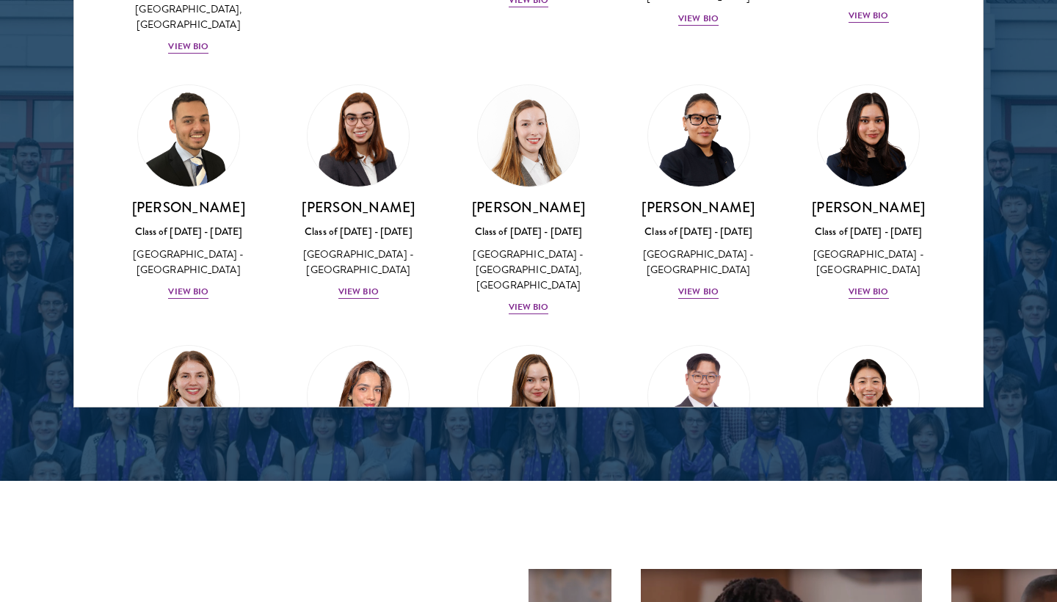
scroll to position [3361, 0]
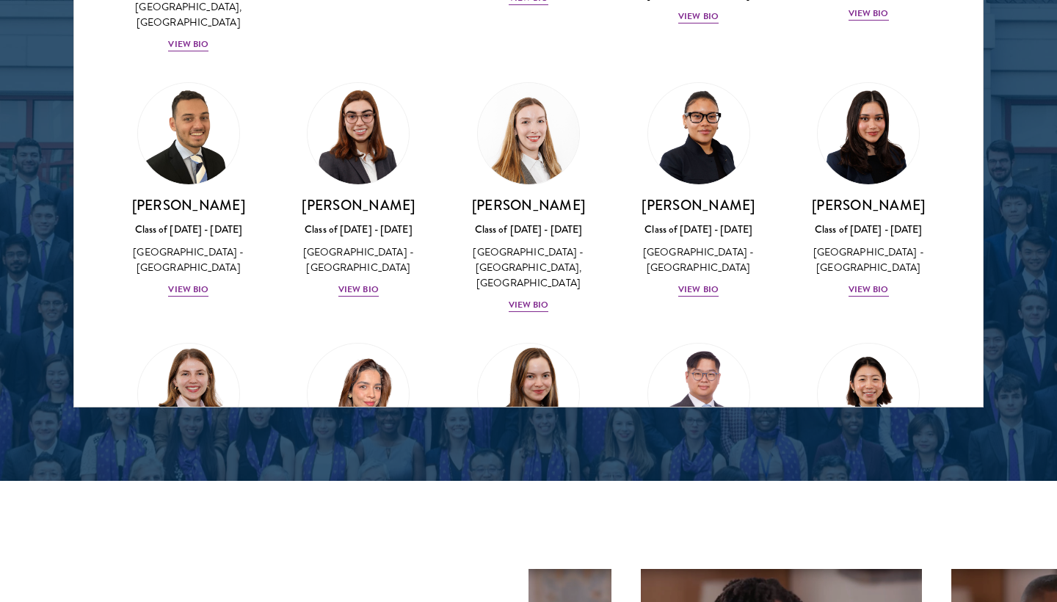
click at [542, 543] on div "View Bio" at bounding box center [529, 550] width 40 height 14
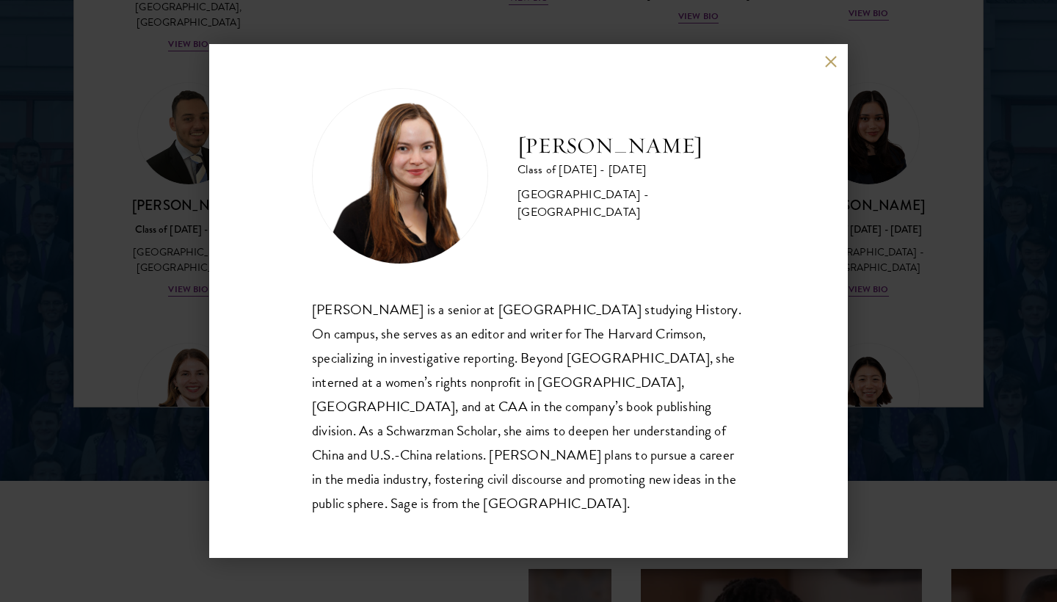
click at [825, 66] on div "Sage Lattman Class of 2025 - 2026 United States of America - Harvard University…" at bounding box center [528, 301] width 639 height 514
